Goal: Navigation & Orientation: Find specific page/section

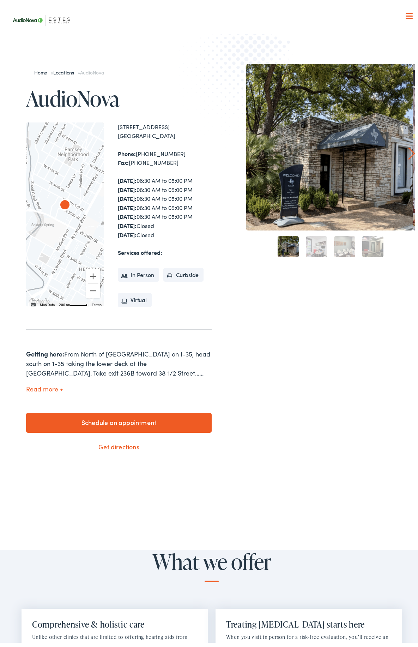
click at [89, 286] on button "Zoom out" at bounding box center [93, 287] width 14 height 14
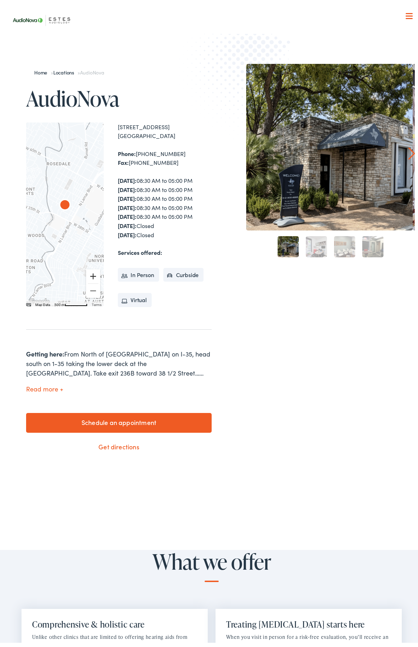
click at [90, 270] on button "Zoom in" at bounding box center [93, 272] width 14 height 14
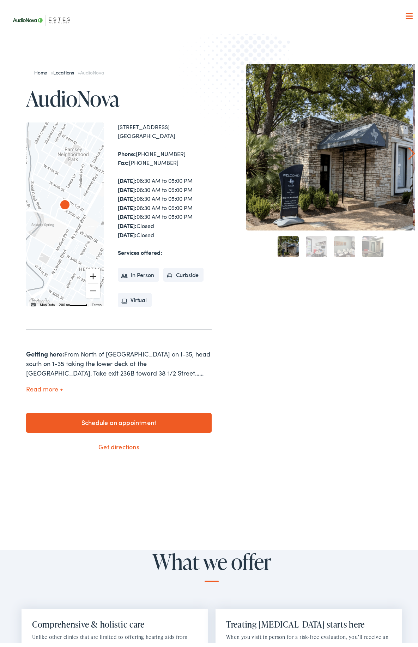
click at [90, 270] on button "Zoom in" at bounding box center [93, 272] width 14 height 14
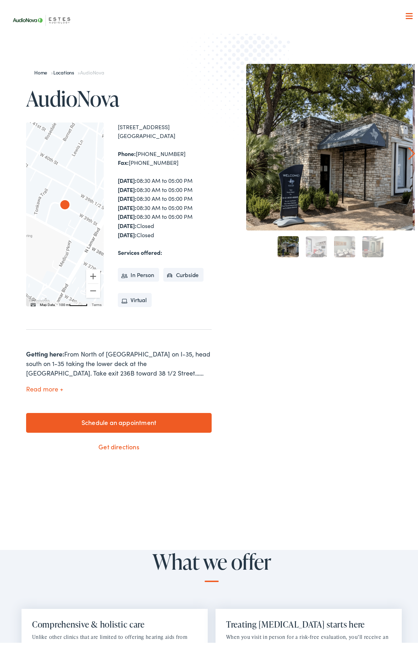
click at [311, 244] on link "2" at bounding box center [316, 242] width 21 height 21
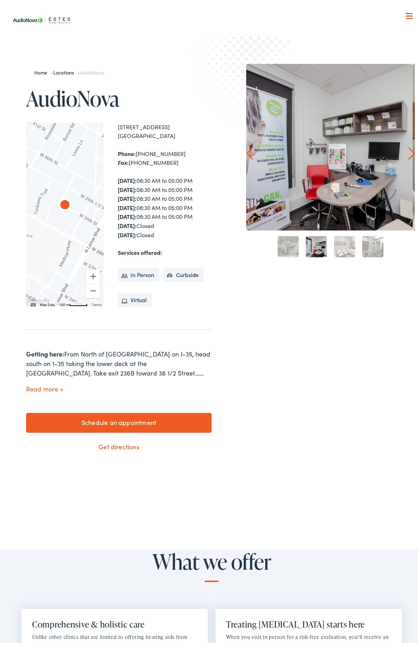
click at [335, 242] on link "3" at bounding box center [344, 242] width 21 height 21
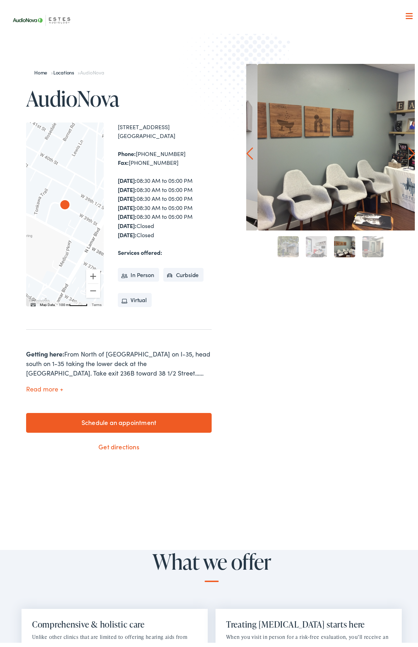
click at [371, 249] on link "4" at bounding box center [373, 242] width 21 height 21
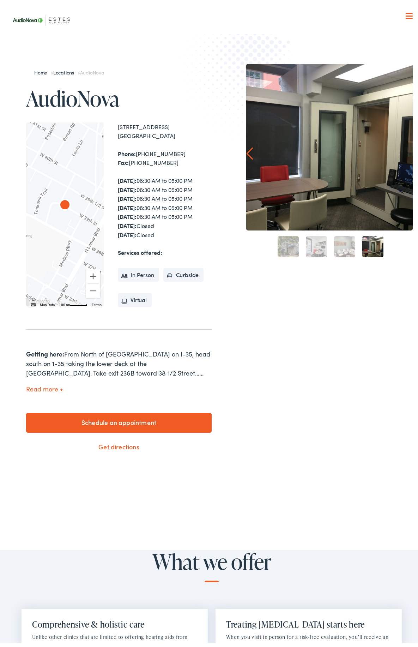
click at [286, 249] on link "1" at bounding box center [288, 242] width 21 height 21
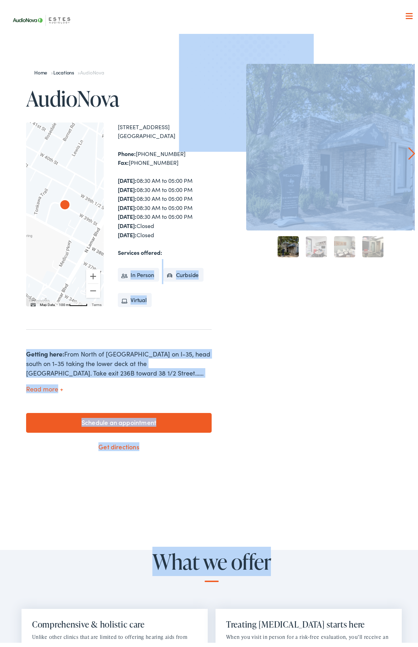
drag, startPoint x: 168, startPoint y: 250, endPoint x: 304, endPoint y: 598, distance: 373.8
click at [306, 567] on h2 "What we offer" at bounding box center [212, 562] width 388 height 32
drag, startPoint x: 260, startPoint y: 359, endPoint x: 259, endPoint y: 354, distance: 5.0
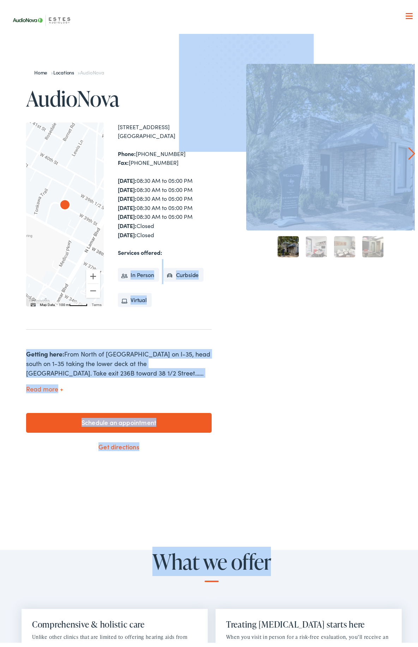
click at [260, 359] on div "Prev Next 1 2 3 4" at bounding box center [330, 259] width 169 height 398
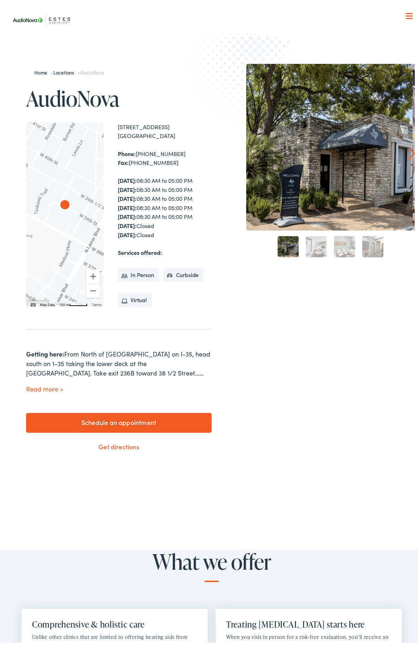
click at [195, 193] on div "[DATE]: 08:30 AM to 05:00 PM [DATE]: 08:30 AM to 05:00 PM [DATE]: 08:30 AM to 0…" at bounding box center [165, 203] width 94 height 63
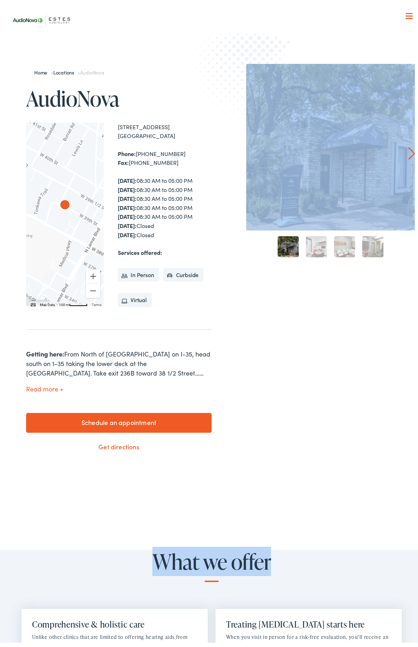
drag, startPoint x: 293, startPoint y: 563, endPoint x: 256, endPoint y: 423, distance: 144.8
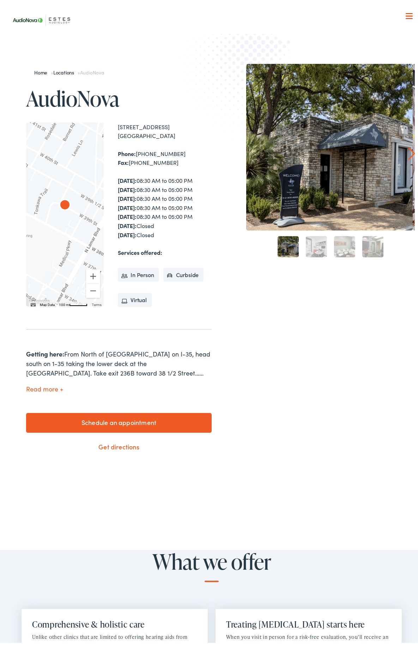
click at [257, 422] on div "Prev Next 1 2 3 4" at bounding box center [330, 259] width 169 height 398
